Goal: Transaction & Acquisition: Book appointment/travel/reservation

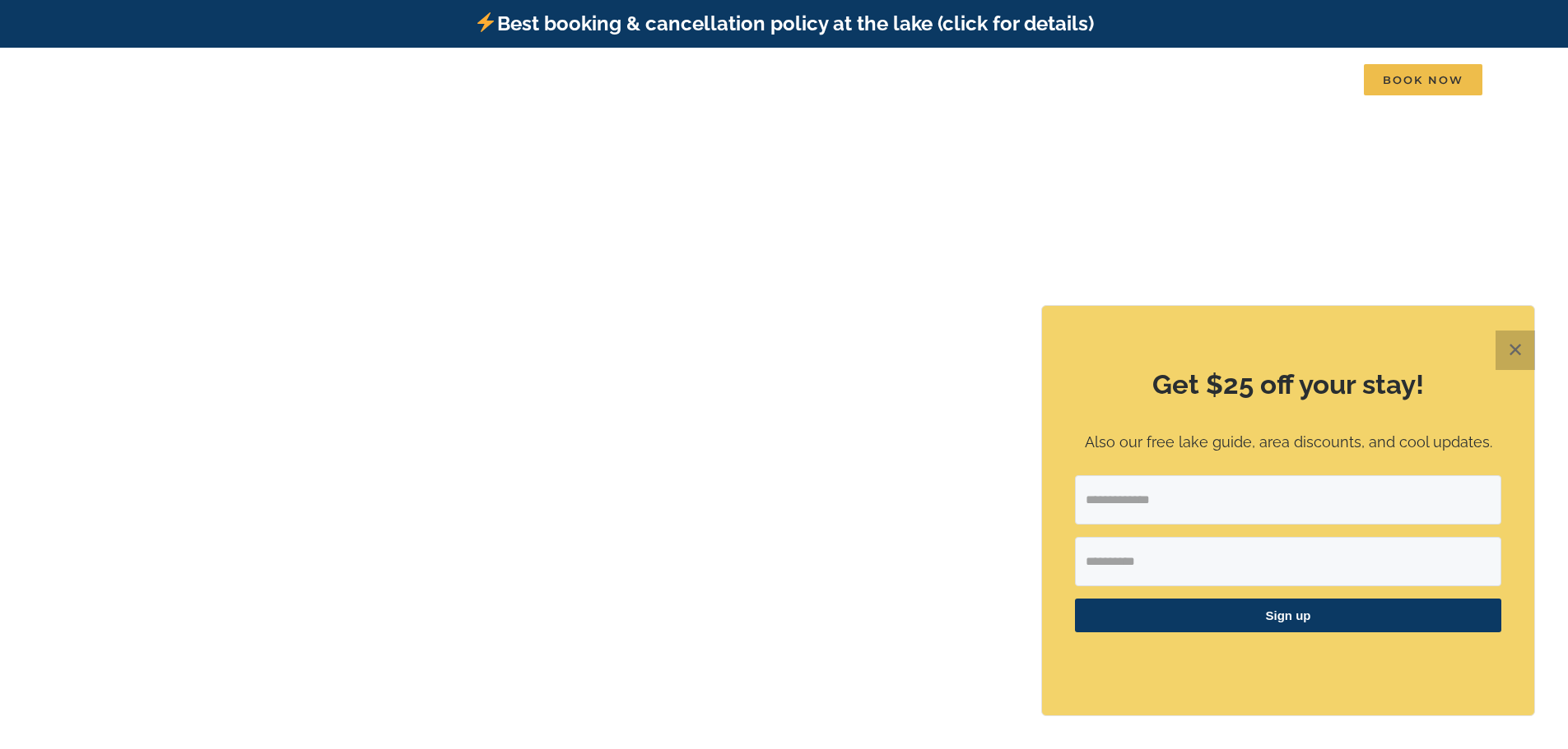
click at [1513, 347] on button "✕" at bounding box center [1515, 351] width 40 height 40
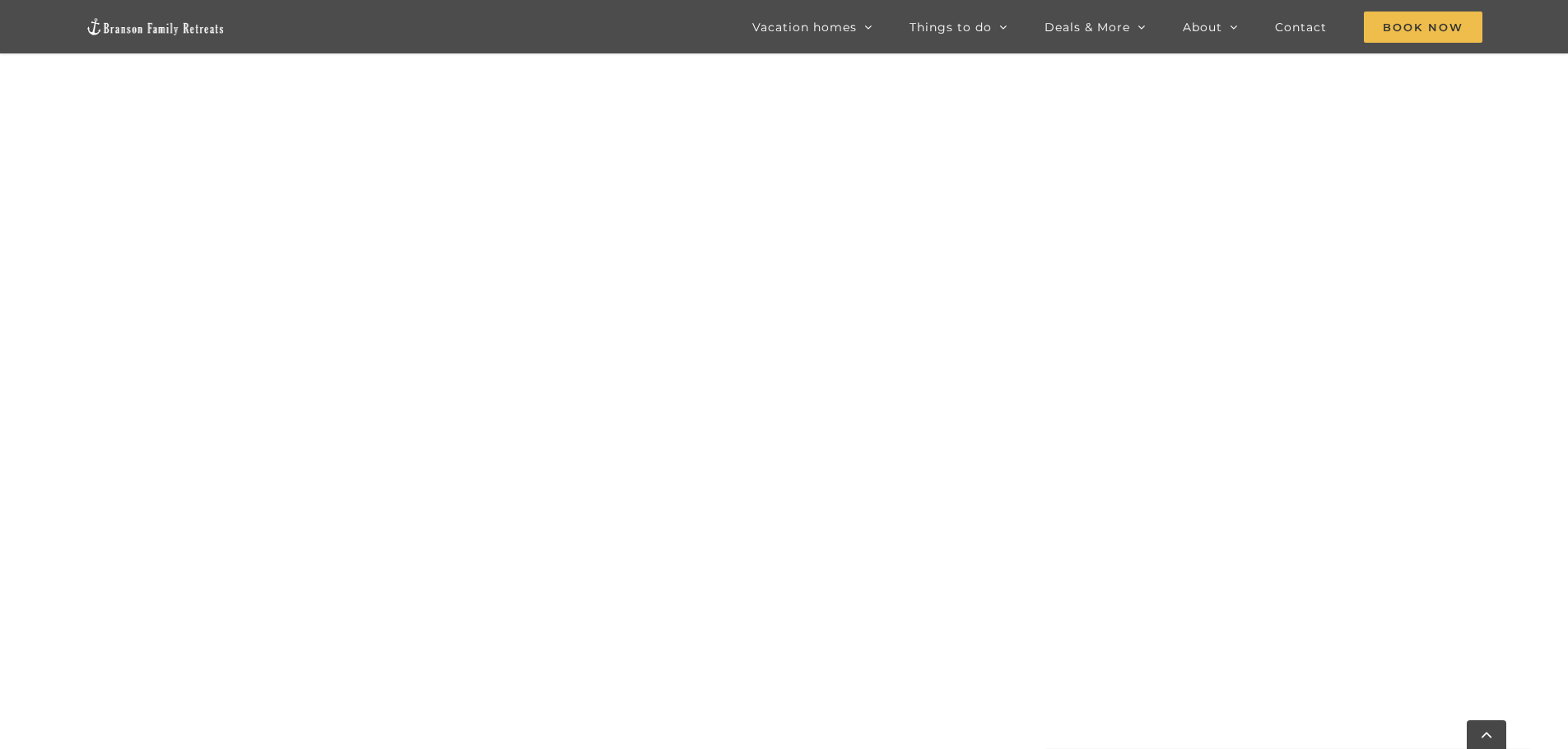
scroll to position [1325, 0]
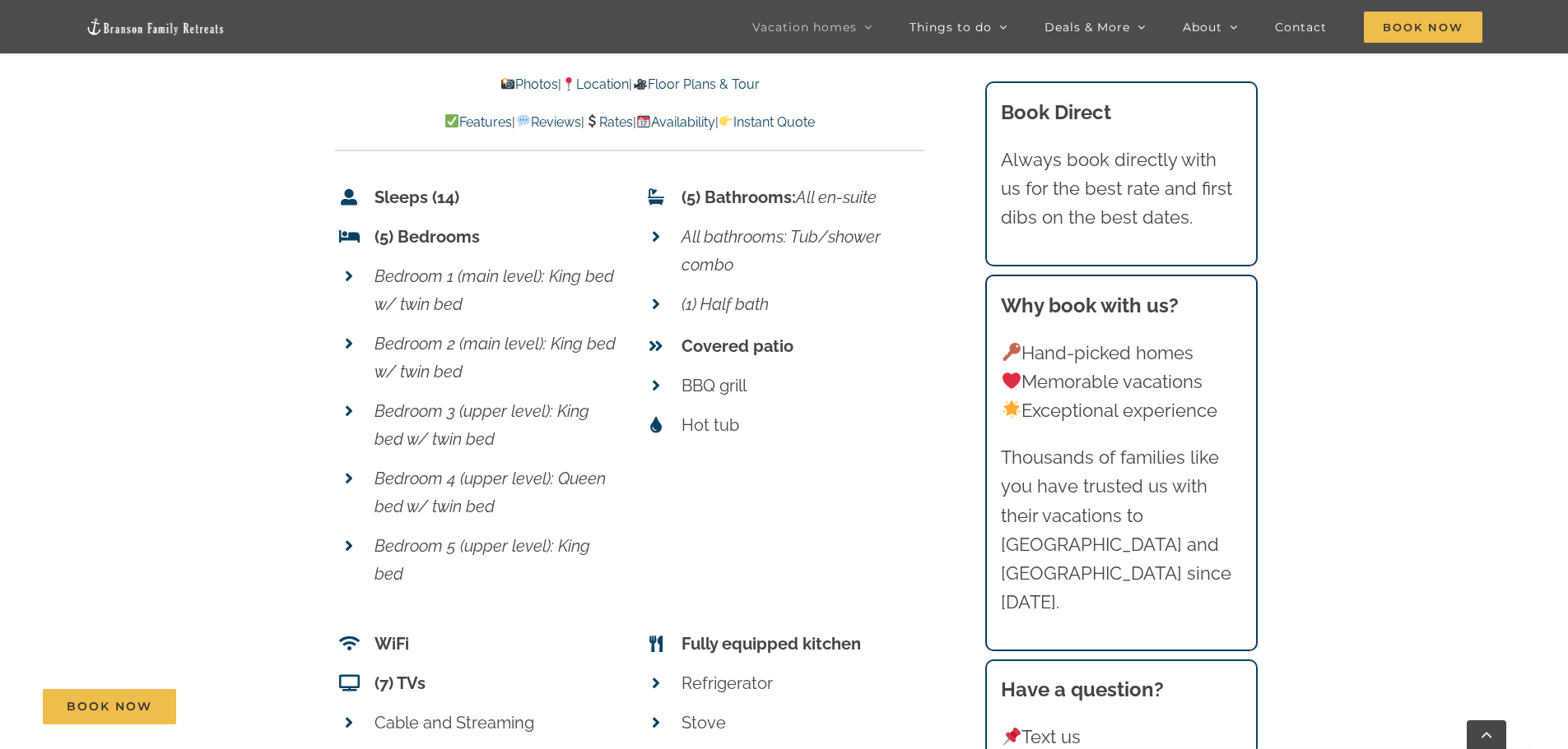
scroll to position [6992, 0]
